Goal: Navigation & Orientation: Understand site structure

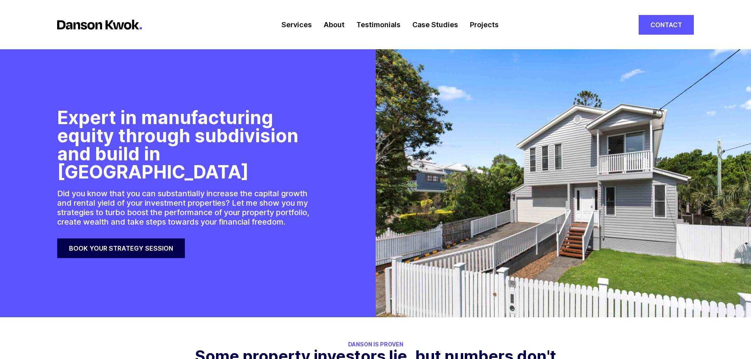
click at [297, 24] on link "Services" at bounding box center [296, 24] width 30 height 49
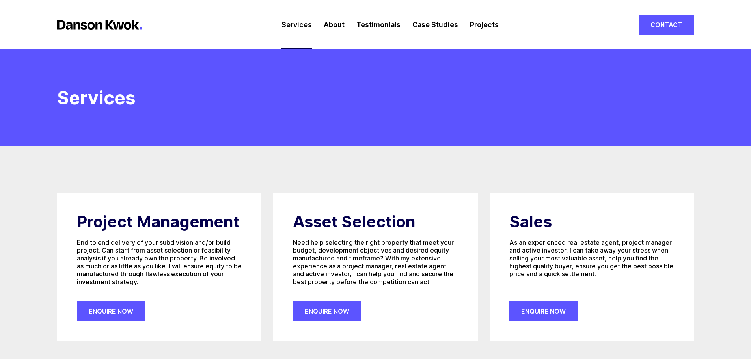
click at [333, 24] on link "About" at bounding box center [334, 24] width 21 height 49
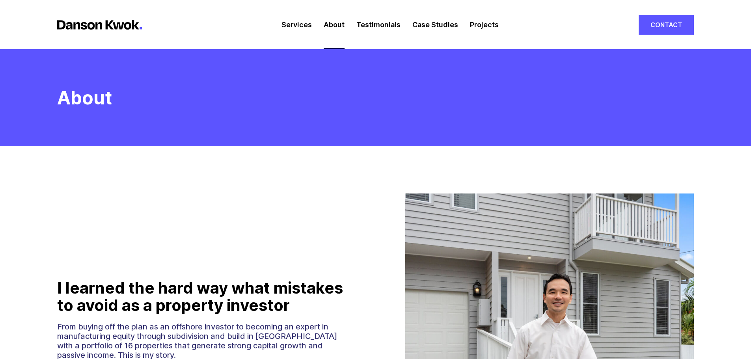
click at [374, 24] on link "Testimonials" at bounding box center [378, 24] width 44 height 49
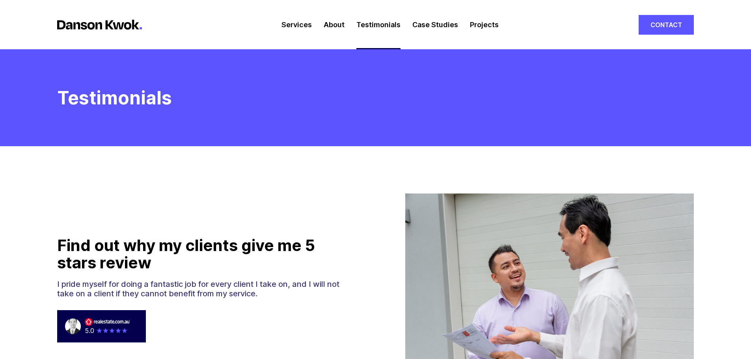
click at [430, 23] on link "Case Studies" at bounding box center [435, 24] width 46 height 49
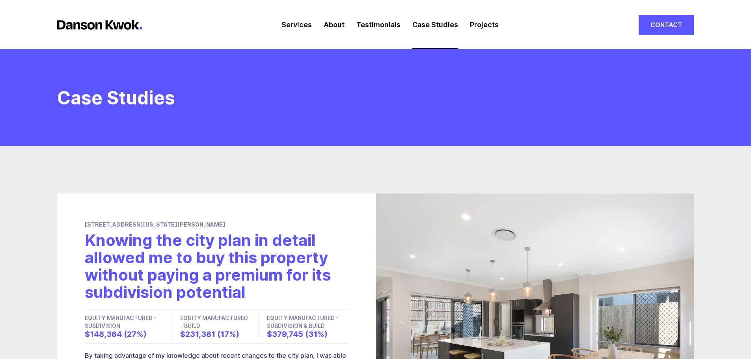
click at [481, 24] on link "Projects" at bounding box center [484, 24] width 29 height 49
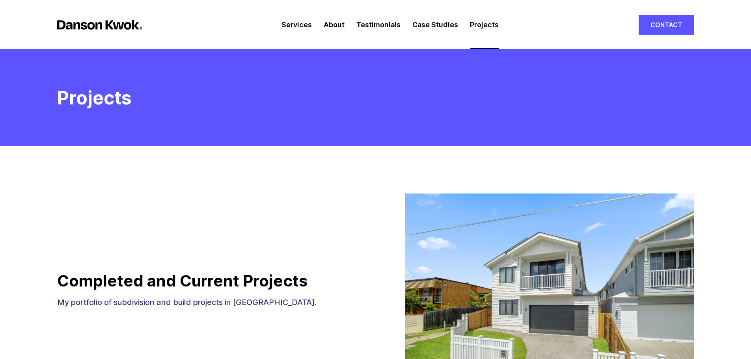
click at [303, 26] on link "Services" at bounding box center [296, 24] width 30 height 49
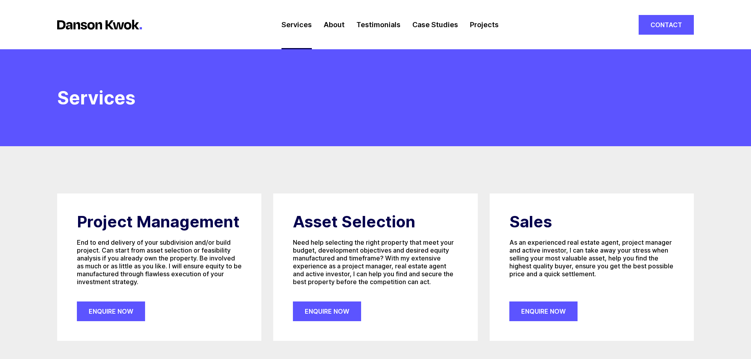
click at [335, 23] on link "About" at bounding box center [334, 24] width 21 height 49
